Goal: Task Accomplishment & Management: Complete application form

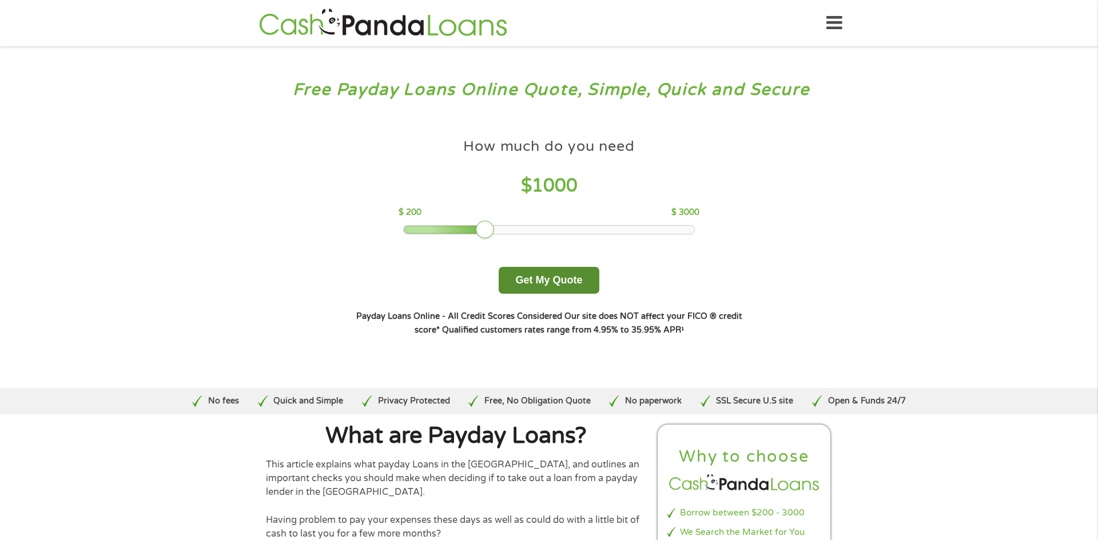
click at [571, 276] on button "Get My Quote" at bounding box center [549, 280] width 100 height 27
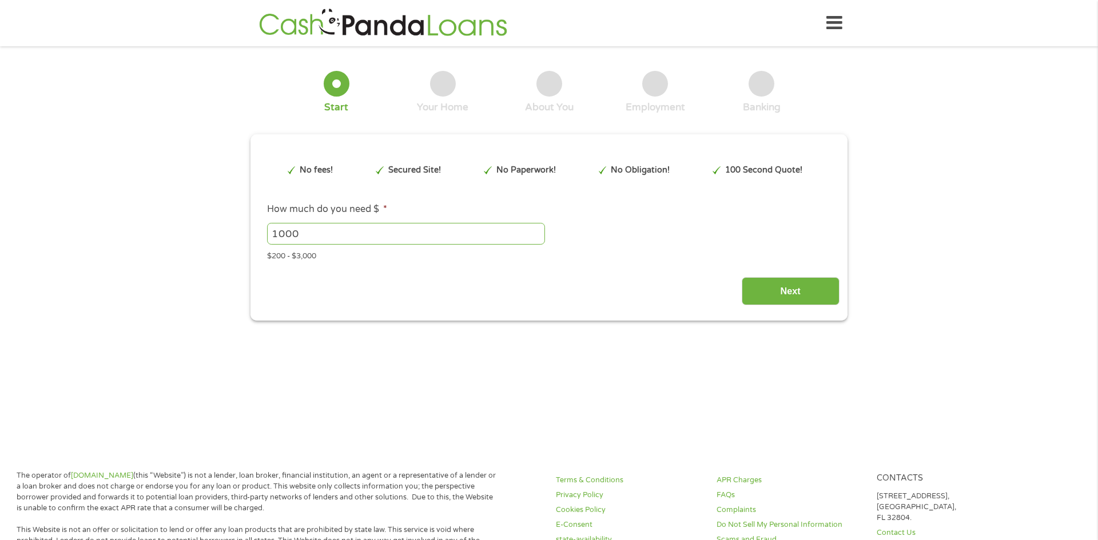
type input "Cj0KCQjw58PGBhCkARIsADbDilxVptLSKby_BCituCHCPIgxaLe0FAZM4cXOX7dKIDBUV2nVSTCmsF8…"
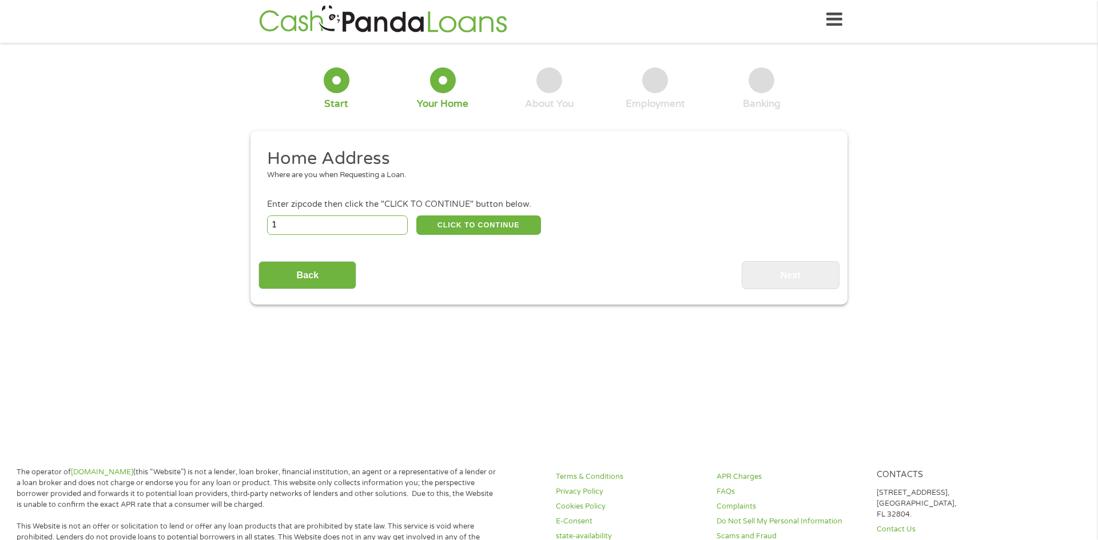
click at [399, 224] on input "1" at bounding box center [337, 225] width 141 height 19
type input "2"
click at [399, 224] on input "2" at bounding box center [337, 225] width 141 height 19
click at [387, 222] on input "number" at bounding box center [337, 225] width 141 height 19
type input "94014"
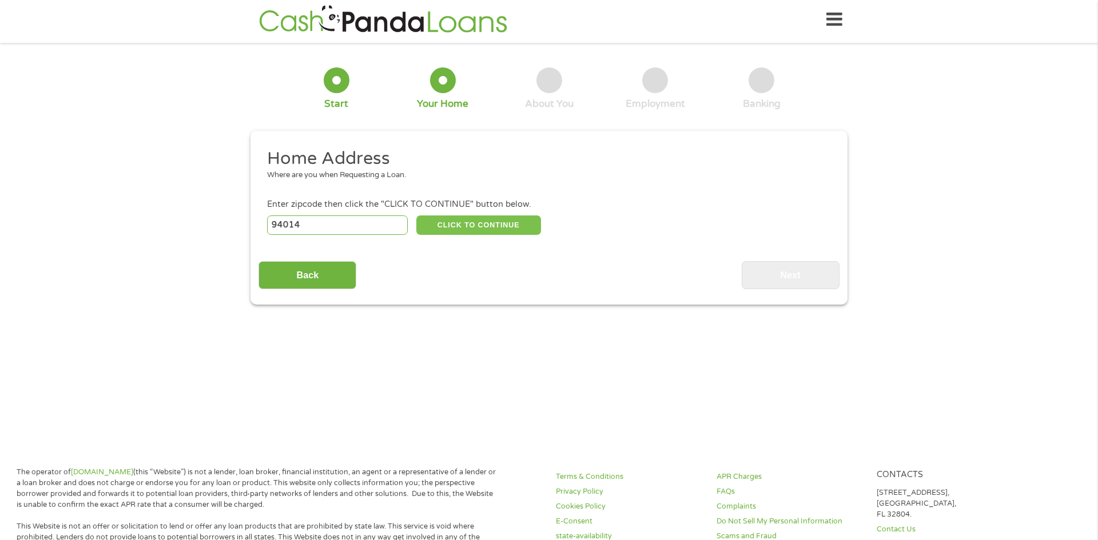
click at [446, 231] on button "CLICK TO CONTINUE" at bounding box center [478, 225] width 125 height 19
type input "94014"
type input "Daly City"
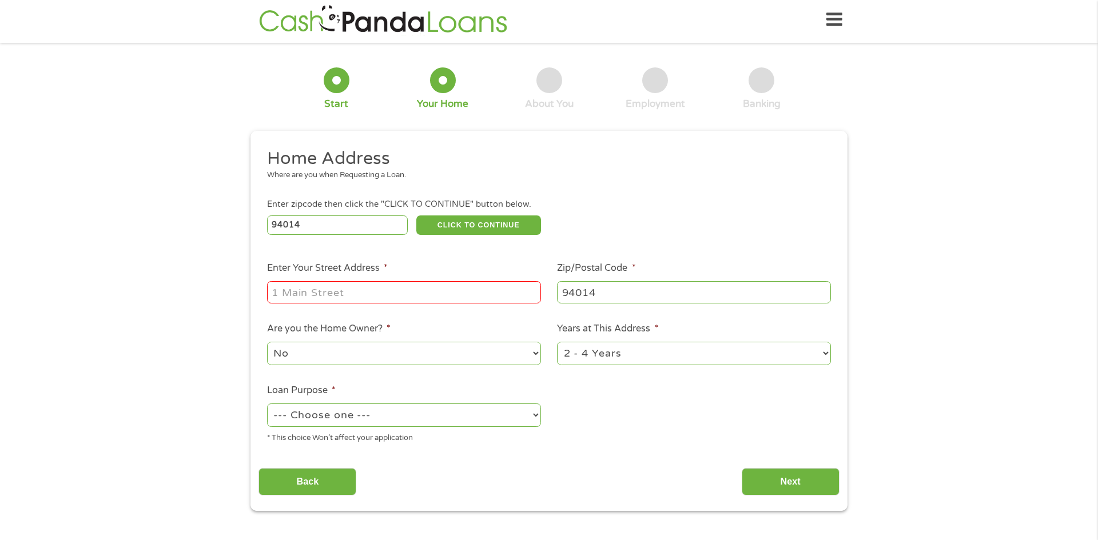
click at [427, 297] on input "Enter Your Street Address *" at bounding box center [404, 292] width 274 height 22
type input "524 Hanover Street"
click at [394, 361] on select "No Yes" at bounding box center [404, 353] width 274 height 23
select select "yes"
click at [267, 343] on select "No Yes" at bounding box center [404, 353] width 274 height 23
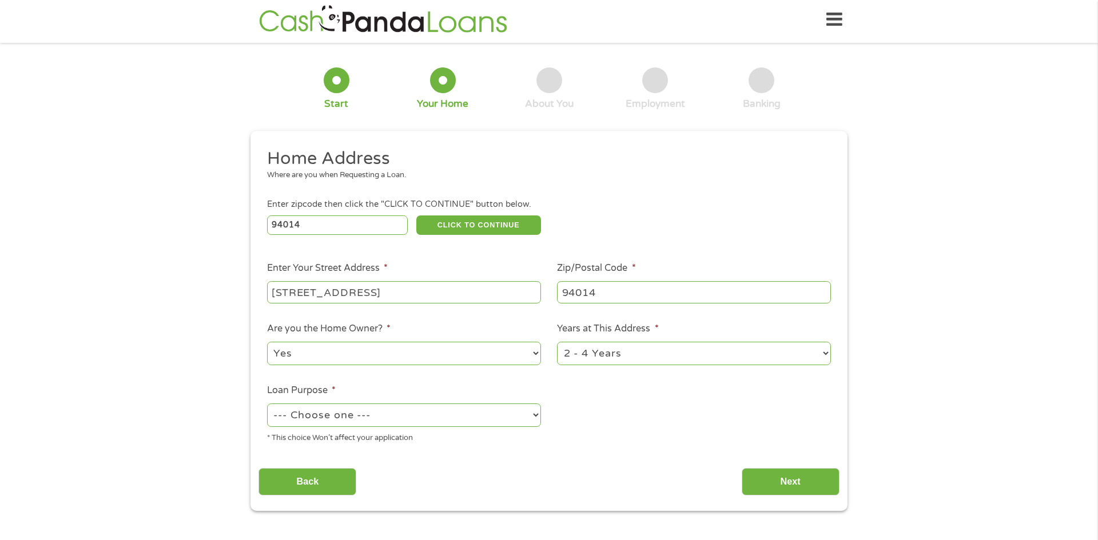
click at [608, 350] on select "1 Year or less 1 - 2 Years 2 - 4 Years Over 4 Years" at bounding box center [694, 353] width 274 height 23
select select "60months"
click at [557, 343] on select "1 Year or less 1 - 2 Years 2 - 4 Years Over 4 Years" at bounding box center [694, 353] width 274 height 23
click at [495, 415] on select "--- Choose one --- Pay Bills Debt Consolidation Home Improvement Major Purchase…" at bounding box center [404, 415] width 274 height 23
click at [267, 405] on select "--- Choose one --- Pay Bills Debt Consolidation Home Improvement Major Purchase…" at bounding box center [404, 415] width 274 height 23
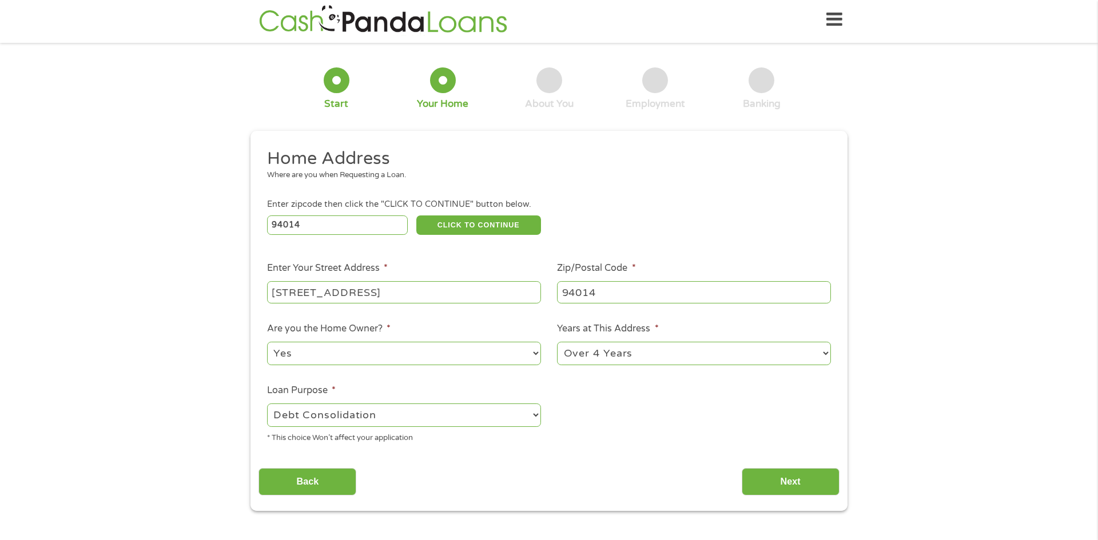
click at [510, 408] on select "--- Choose one --- Pay Bills Debt Consolidation Home Improvement Major Purchase…" at bounding box center [404, 415] width 274 height 23
select select "shorttermcash"
click at [267, 405] on select "--- Choose one --- Pay Bills Debt Consolidation Home Improvement Major Purchase…" at bounding box center [404, 415] width 274 height 23
click at [770, 478] on input "Next" at bounding box center [791, 482] width 98 height 28
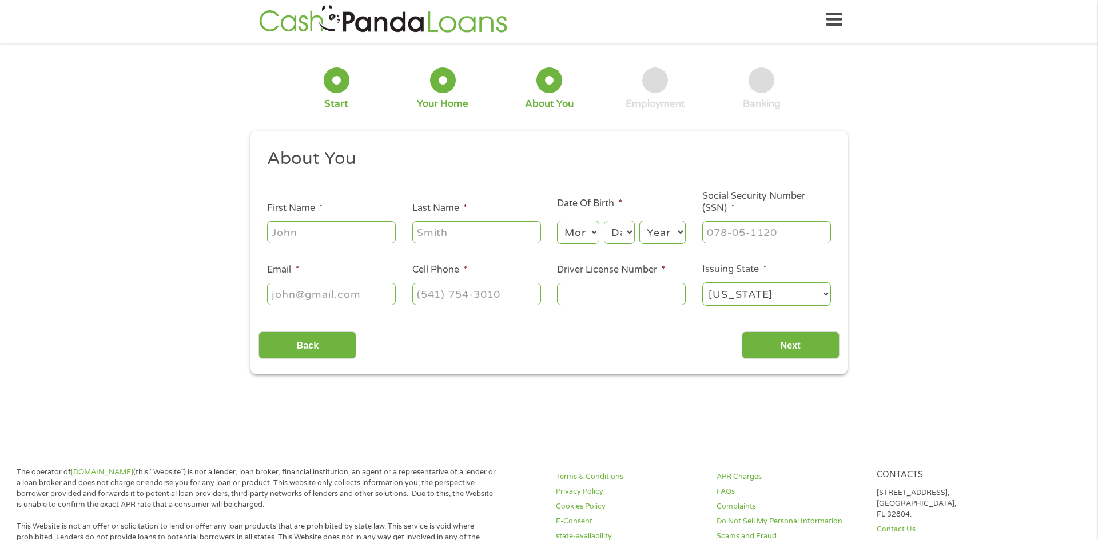
scroll to position [3, 0]
click at [336, 233] on input "First Name *" at bounding box center [331, 233] width 129 height 22
type input "emily"
click at [428, 239] on input "Last Name *" at bounding box center [476, 233] width 129 height 22
type input "Martinez"
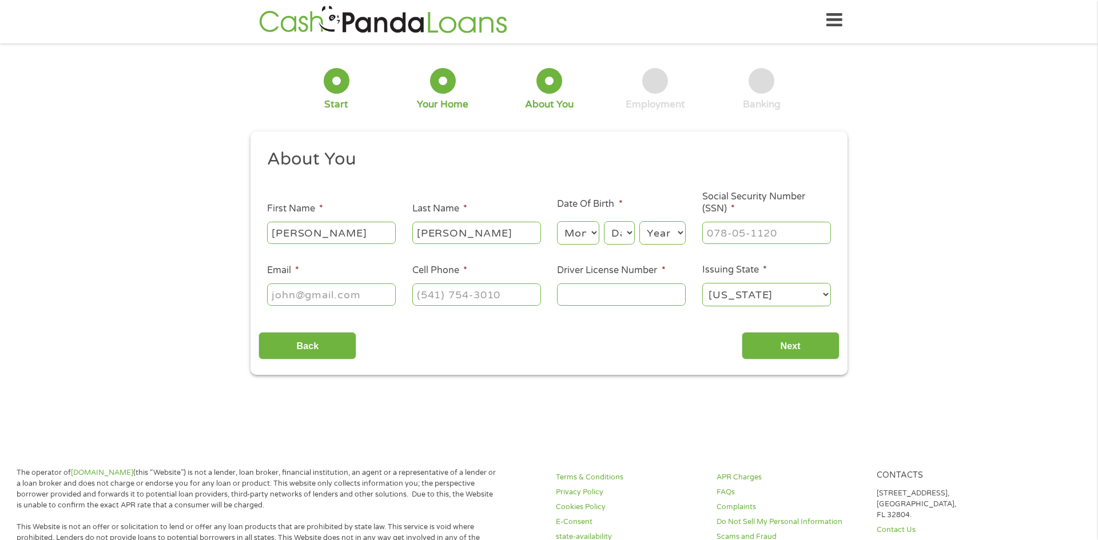
type input "emmlleemartinez@gmail.com"
type input "(415) 559-5324"
click at [597, 227] on select "Month 1 2 3 4 5 6 7 8 9 10 11 12" at bounding box center [578, 232] width 42 height 23
select select "3"
click at [557, 221] on select "Month 1 2 3 4 5 6 7 8 9 10 11 12" at bounding box center [578, 232] width 42 height 23
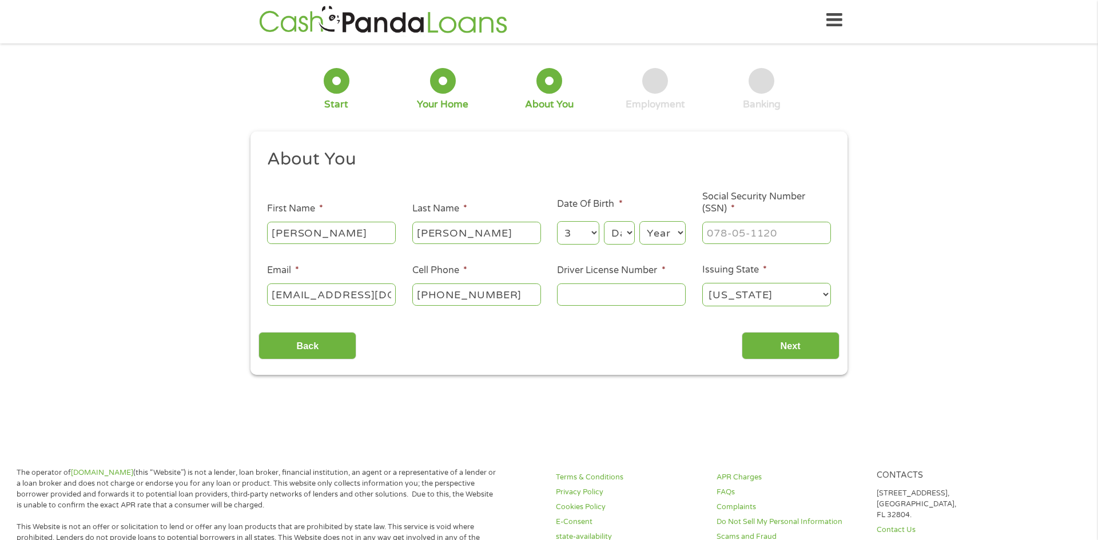
click at [618, 230] on select "Day 1 2 3 4 5 6 7 8 9 10 11 12 13 14 15 16 17 18 19 20 21 22 23 24 25 26 27 28 …" at bounding box center [619, 232] width 31 height 23
select select "24"
click at [604, 221] on select "Day 1 2 3 4 5 6 7 8 9 10 11 12 13 14 15 16 17 18 19 20 21 22 23 24 25 26 27 28 …" at bounding box center [619, 232] width 31 height 23
click at [655, 231] on select "Year 2007 2006 2005 2004 2003 2002 2001 2000 1999 1998 1997 1996 1995 1994 1993…" at bounding box center [662, 232] width 46 height 23
select select "1997"
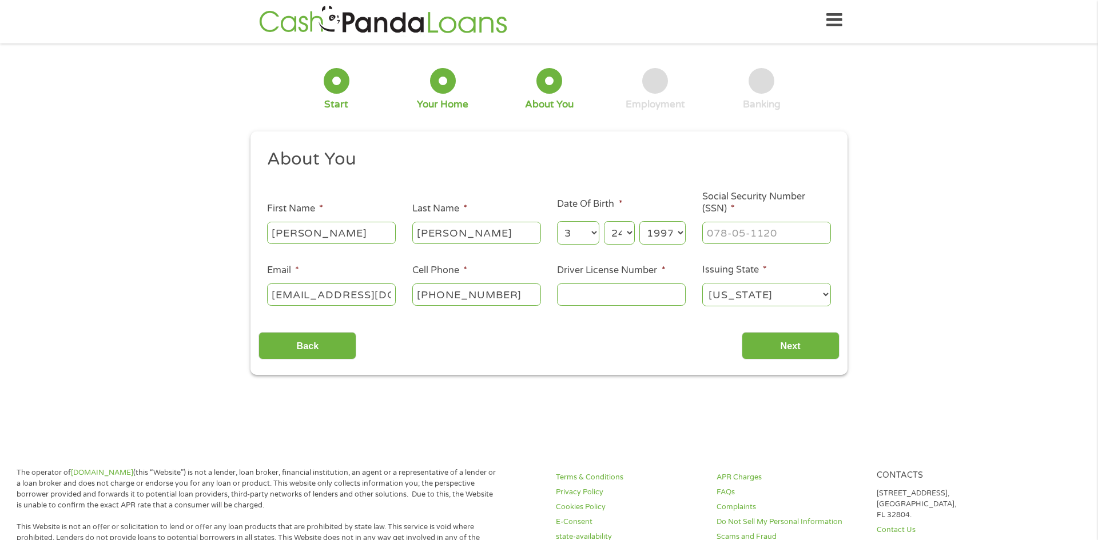
click at [639, 221] on select "Year 2007 2006 2005 2004 2003 2002 2001 2000 1999 1998 1997 1996 1995 1994 1993…" at bounding box center [662, 232] width 46 height 23
click at [705, 236] on input "___-__-____" at bounding box center [766, 233] width 129 height 22
type input "619-96-6508"
click at [627, 301] on input "Driver License Number *" at bounding box center [621, 295] width 129 height 22
type input "y2773104"
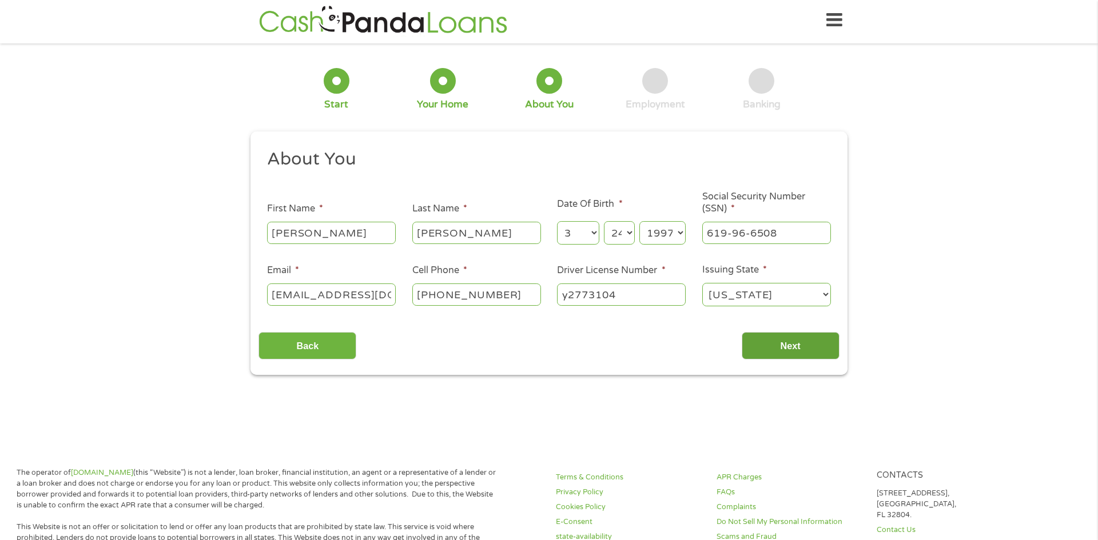
click at [819, 353] on input "Next" at bounding box center [791, 346] width 98 height 28
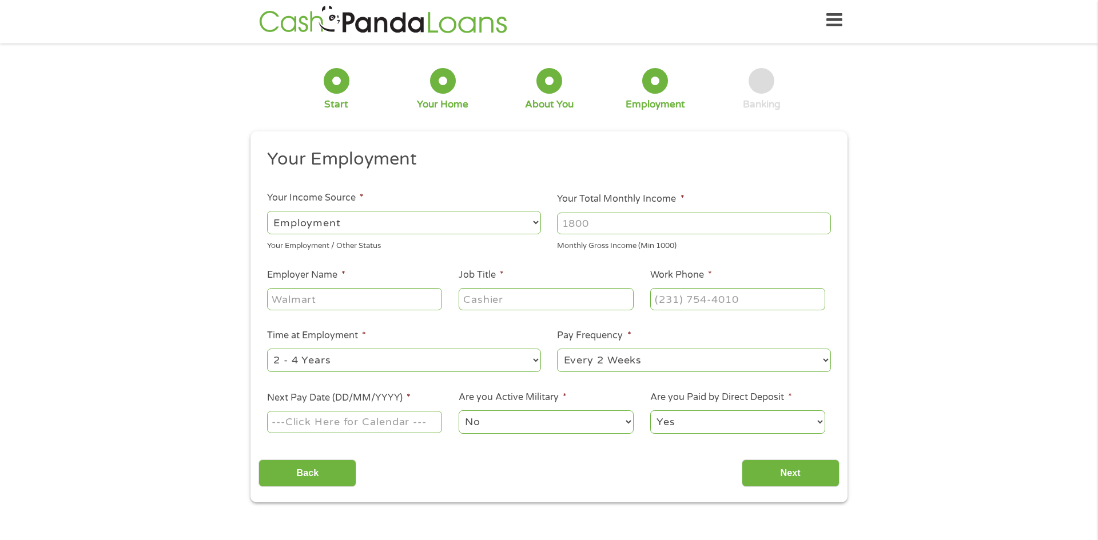
scroll to position [0, 0]
click at [577, 223] on input "Your Total Monthly Income *" at bounding box center [694, 224] width 274 height 22
type input "3200"
click at [408, 311] on div at bounding box center [354, 300] width 175 height 26
click at [406, 301] on input "Employer Name *" at bounding box center [354, 299] width 175 height 22
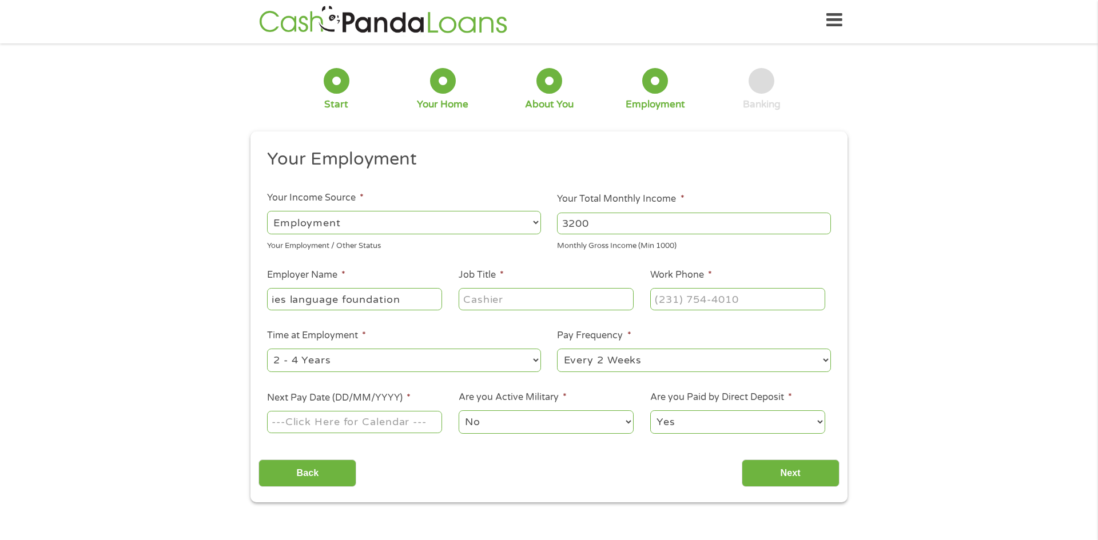
type input "ies language foundation"
click at [477, 305] on input "Job Title *" at bounding box center [546, 299] width 175 height 22
type input "r"
type input "\"
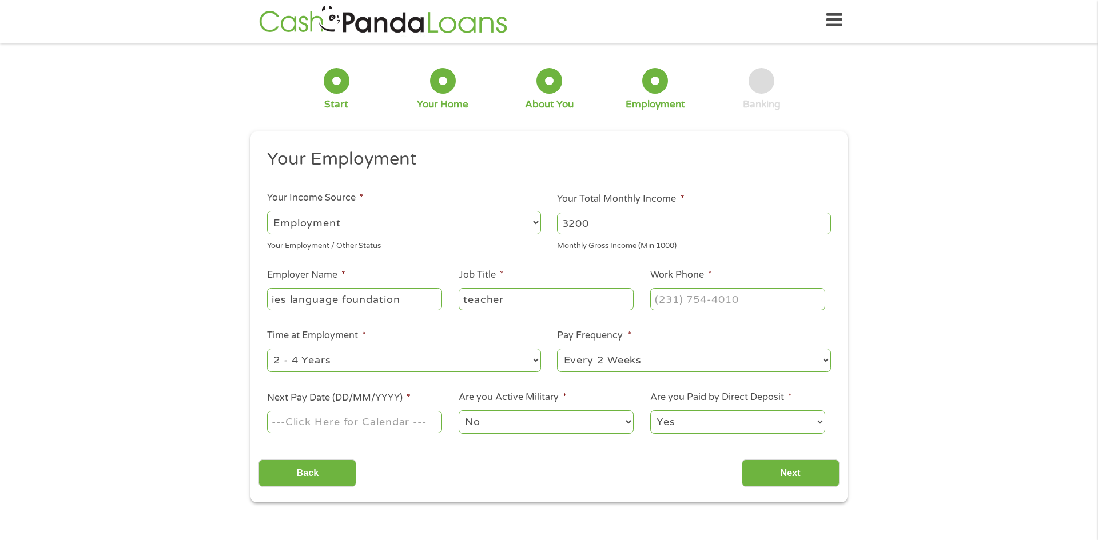
type input "teacher"
click at [747, 307] on input "(___) ___-____" at bounding box center [737, 299] width 175 height 22
type input "(510) 099-9290"
click at [436, 357] on select "--- Choose one --- 1 Year or less 1 - 2 Years 2 - 4 Years Over 4 Years" at bounding box center [404, 360] width 274 height 23
select select "12months"
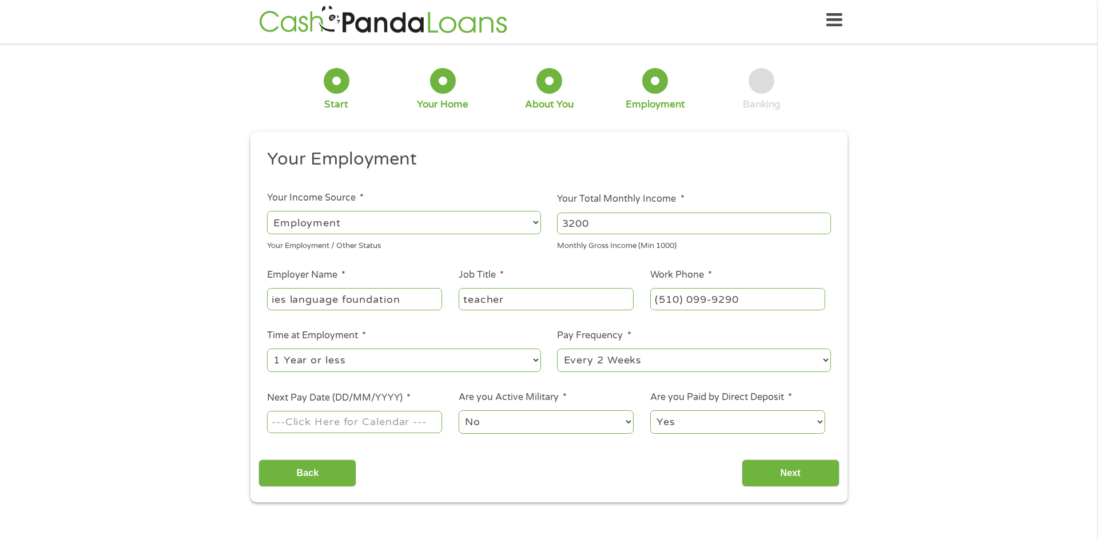
click at [267, 349] on select "--- Choose one --- 1 Year or less 1 - 2 Years 2 - 4 Years Over 4 Years" at bounding box center [404, 360] width 274 height 23
click at [592, 372] on div "--- Choose one --- Every 2 Weeks Every Week Monthly Semi-Monthly" at bounding box center [694, 360] width 274 height 27
click at [416, 421] on input "Next Pay Date (DD/MM/YYYY) *" at bounding box center [354, 422] width 175 height 22
type input "01/10/2025"
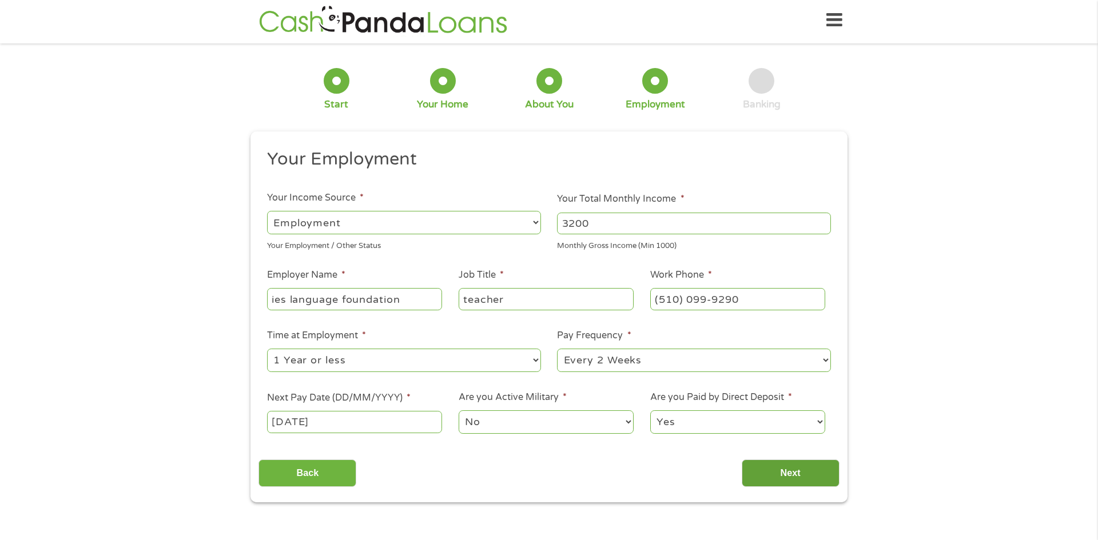
click at [765, 467] on input "Next" at bounding box center [791, 474] width 98 height 28
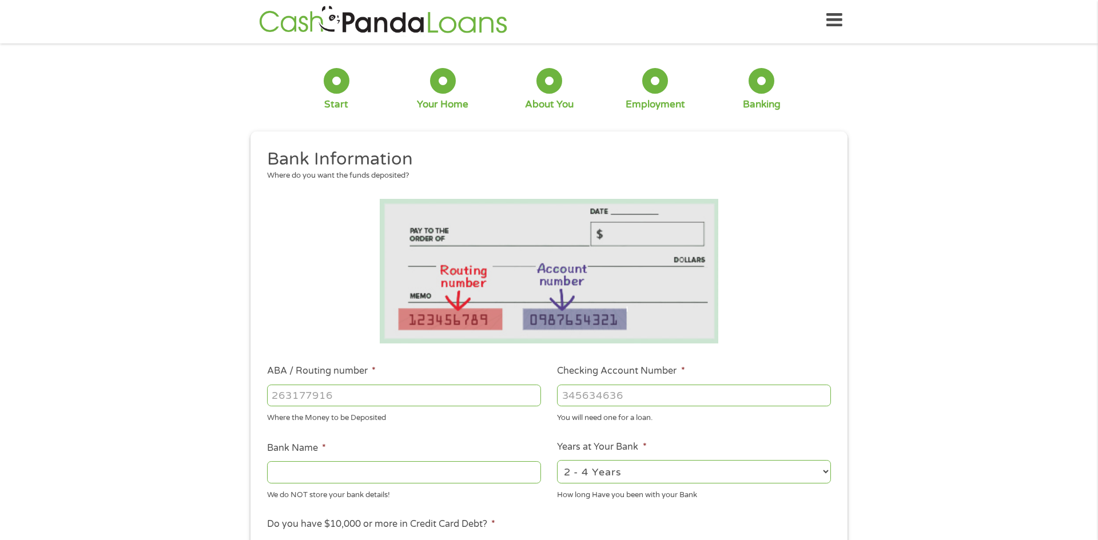
click at [446, 394] on input "ABA / Routing number *" at bounding box center [404, 396] width 274 height 22
type input "121042882"
type input "WELLS FARGO BANK NA"
type input "121042882"
click at [599, 407] on div at bounding box center [694, 396] width 274 height 26
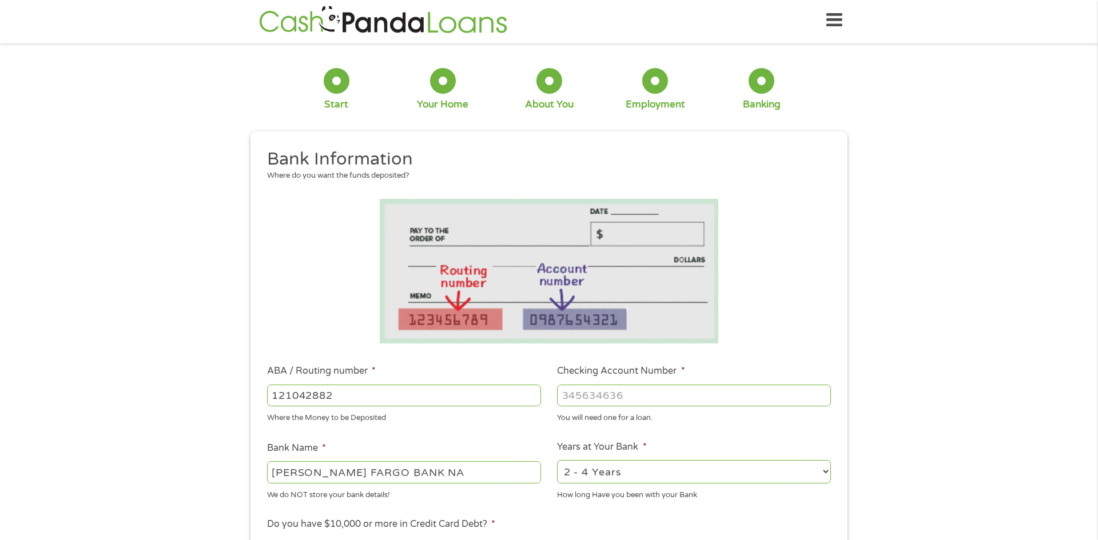
click at [599, 402] on input "Checking Account Number *" at bounding box center [694, 396] width 274 height 22
type input "9"
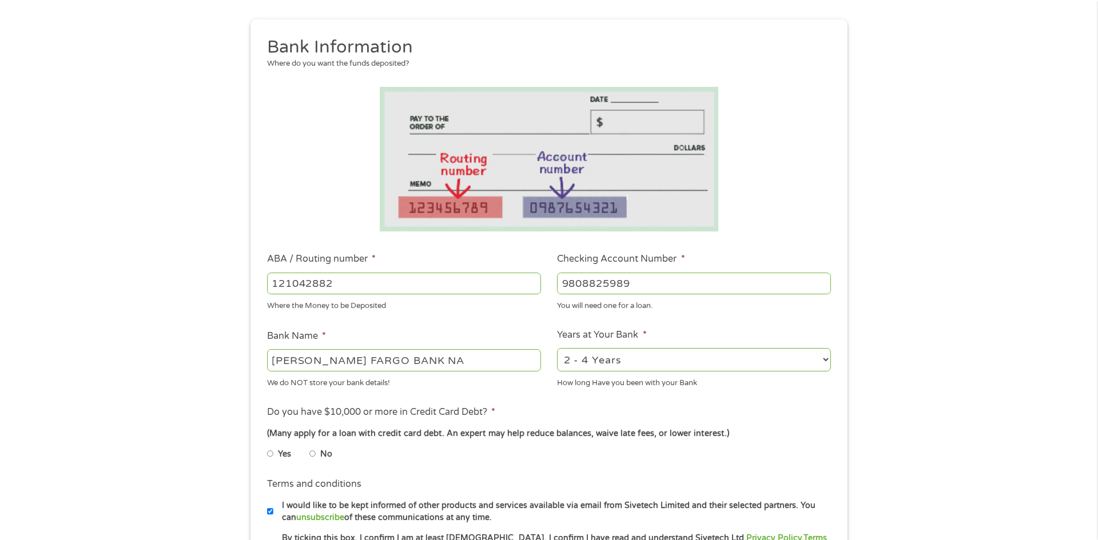
scroll to position [117, 0]
type input "9808825989"
click at [591, 357] on select "2 - 4 Years 6 - 12 Months 1 - 2 Years Over 4 Years" at bounding box center [694, 358] width 274 height 23
select select "60months"
click at [557, 347] on select "2 - 4 Years 6 - 12 Months 1 - 2 Years Over 4 Years" at bounding box center [694, 358] width 274 height 23
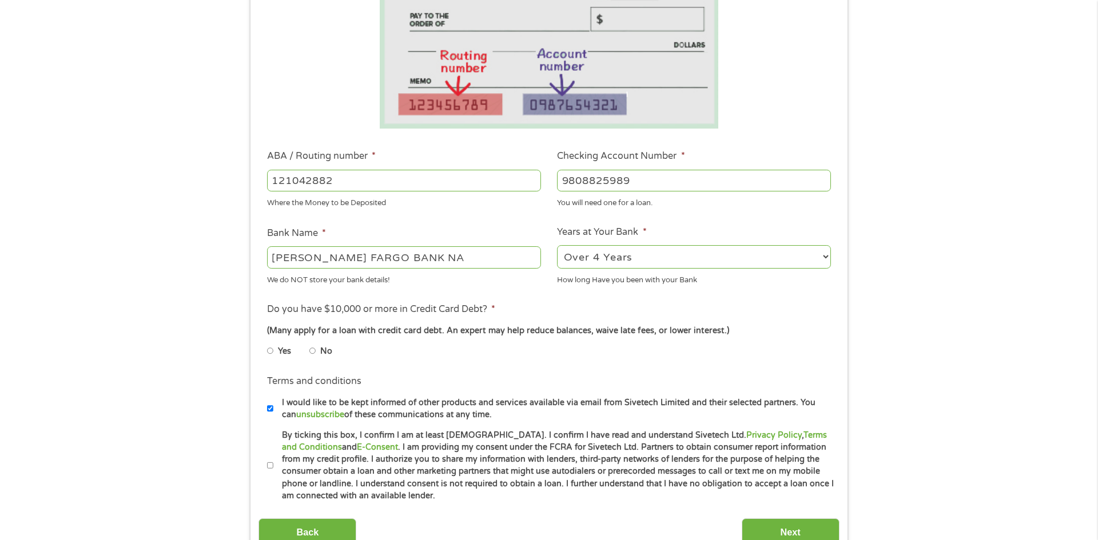
scroll to position [220, 0]
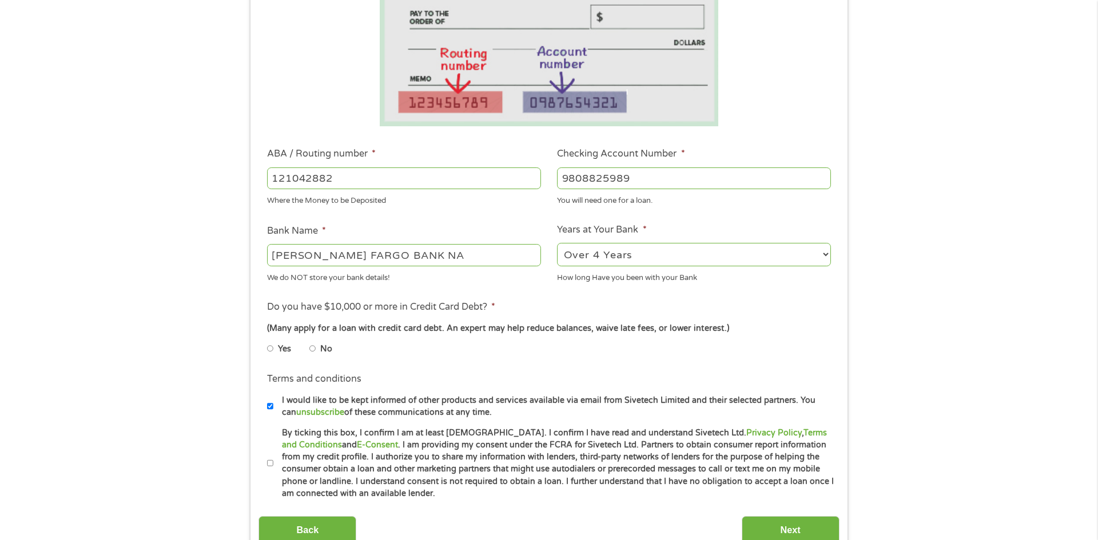
click at [312, 354] on input "No" at bounding box center [312, 349] width 7 height 18
radio input "true"
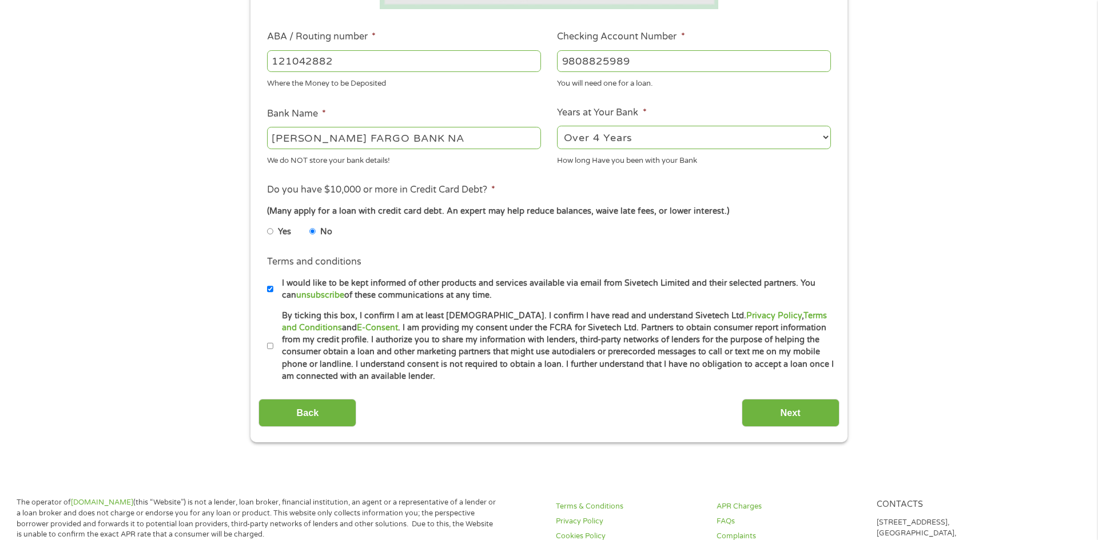
scroll to position [336, 0]
click at [273, 349] on label "By ticking this box, I confirm I am at least 18 years old. I confirm I have rea…" at bounding box center [553, 348] width 561 height 73
click at [273, 349] on input "By ticking this box, I confirm I am at least 18 years old. I confirm I have rea…" at bounding box center [270, 348] width 7 height 18
checkbox input "true"
click at [807, 419] on input "Next" at bounding box center [791, 415] width 98 height 28
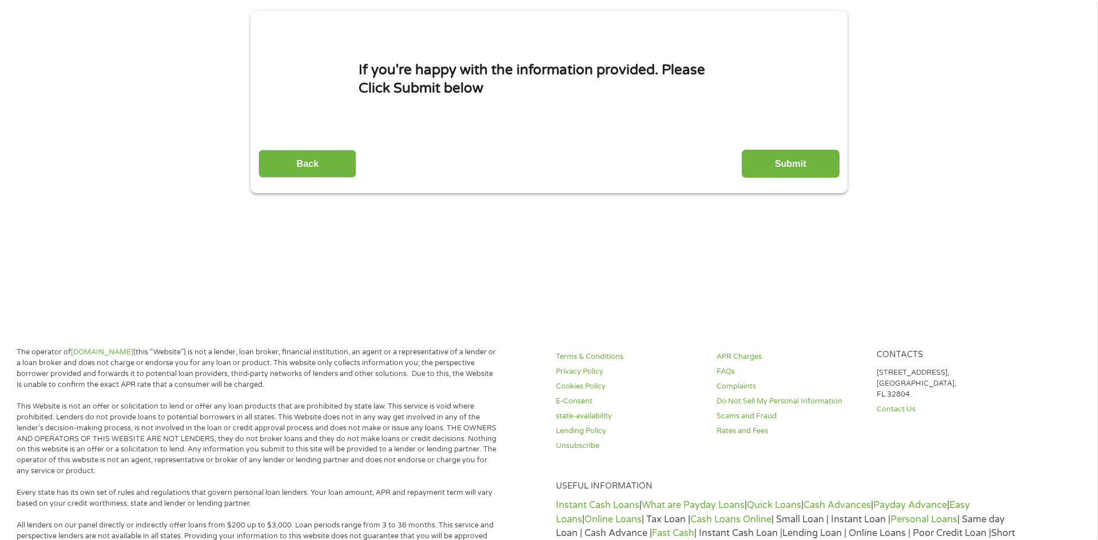
scroll to position [0, 0]
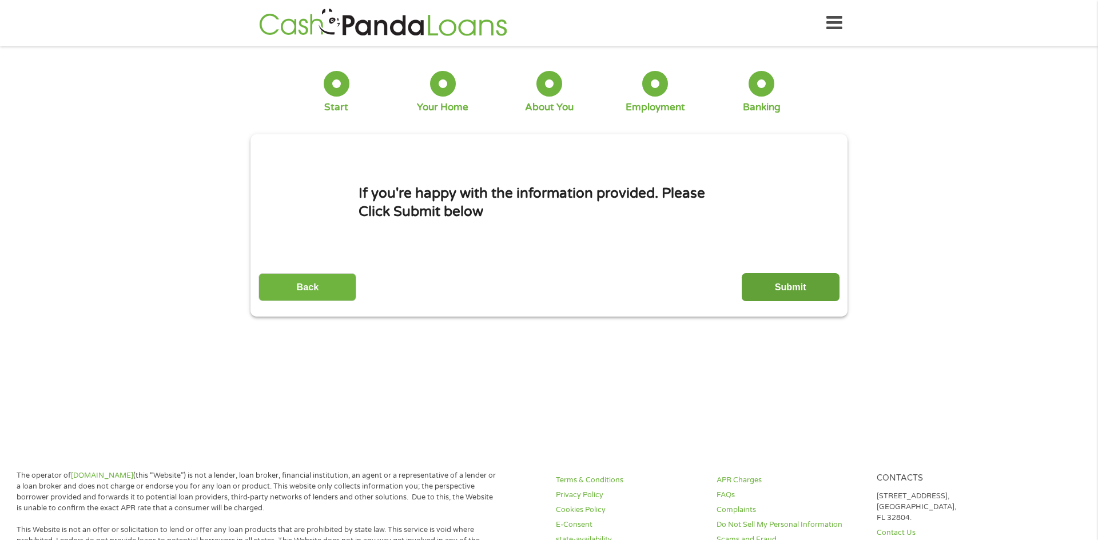
click at [783, 288] on input "Submit" at bounding box center [791, 287] width 98 height 28
